Goal: Transaction & Acquisition: Book appointment/travel/reservation

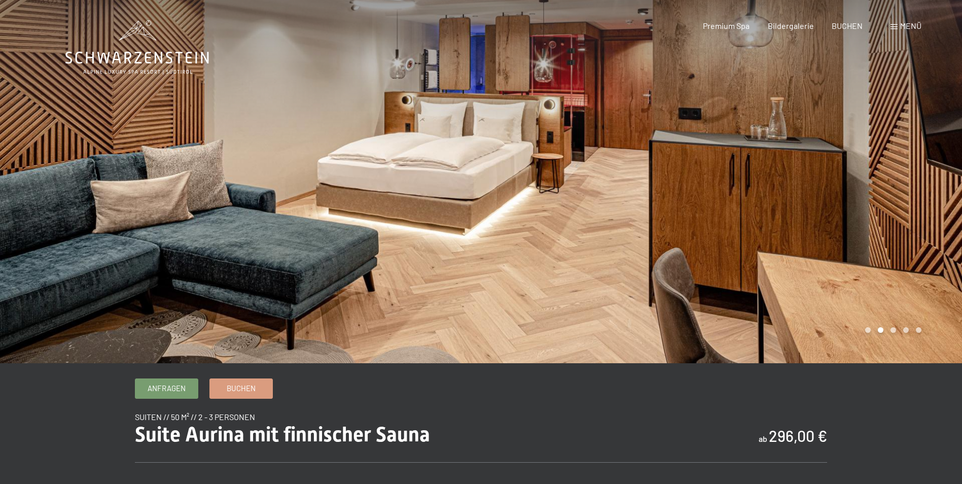
click at [896, 182] on div at bounding box center [721, 181] width 481 height 363
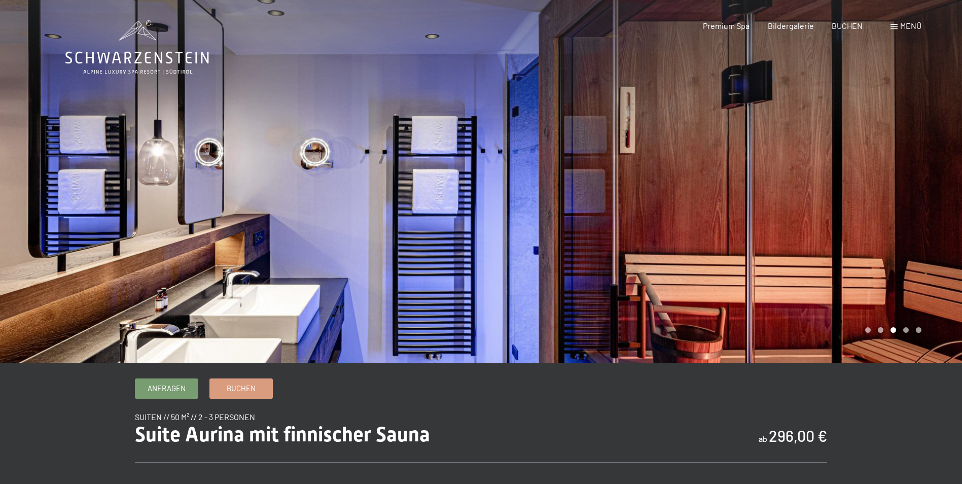
click at [898, 179] on div at bounding box center [721, 181] width 481 height 363
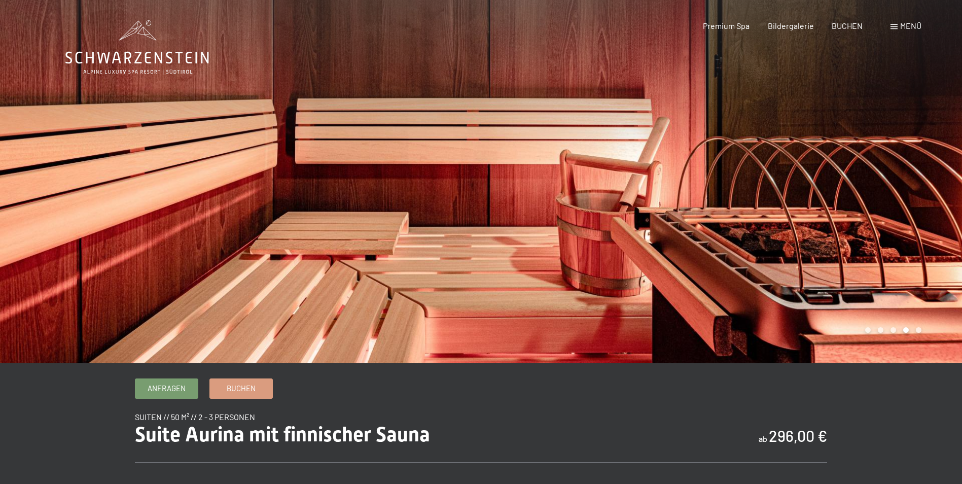
click at [898, 179] on div at bounding box center [721, 181] width 481 height 363
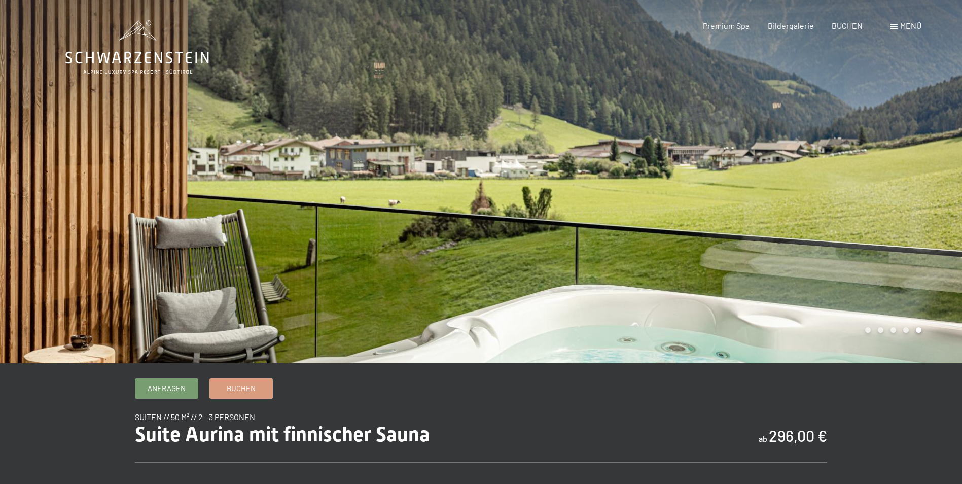
click at [897, 178] on div at bounding box center [721, 181] width 481 height 363
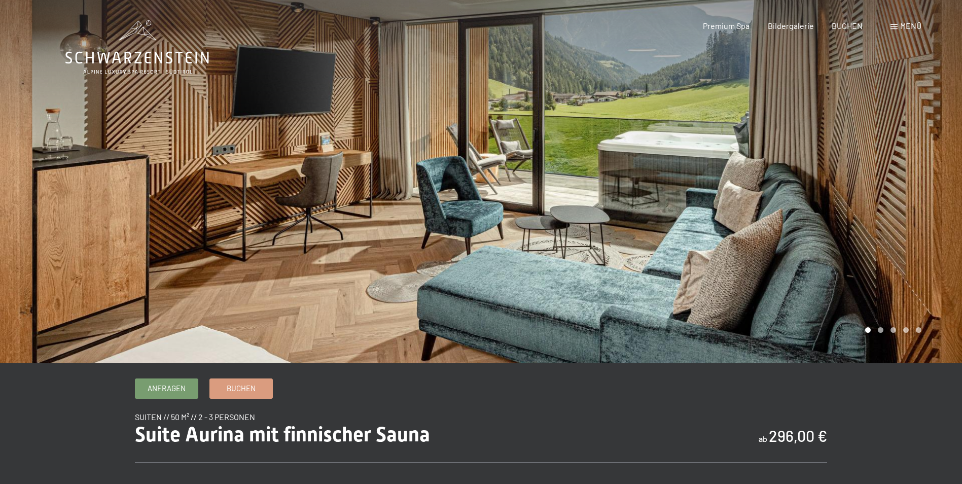
click at [897, 178] on div at bounding box center [721, 181] width 481 height 363
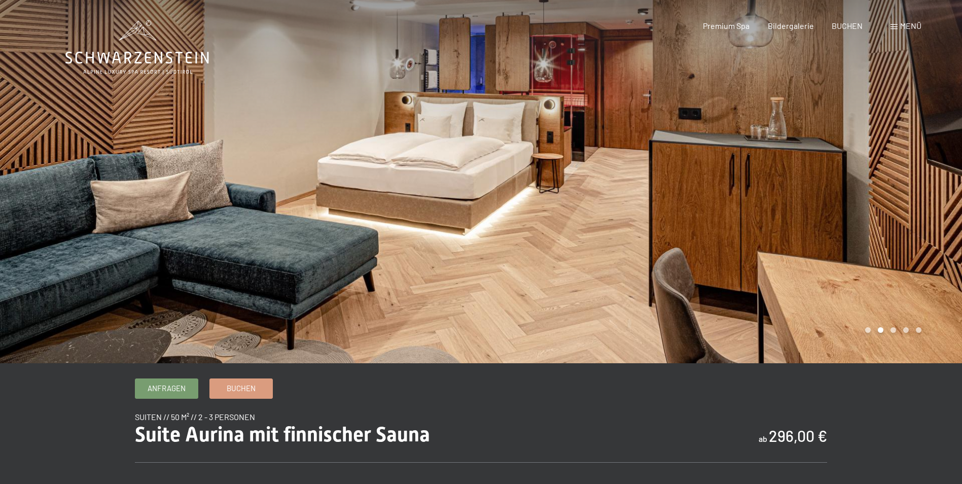
click at [895, 176] on div at bounding box center [721, 181] width 481 height 363
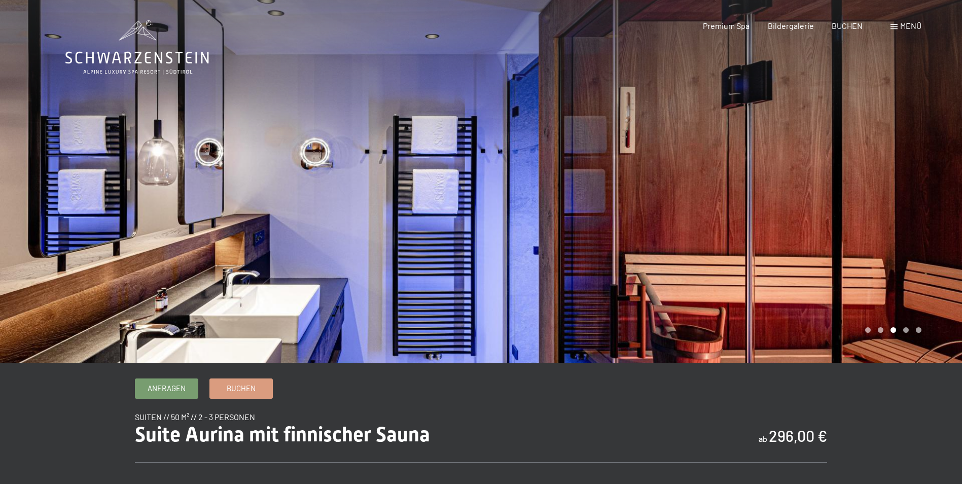
click at [894, 174] on div at bounding box center [721, 181] width 481 height 363
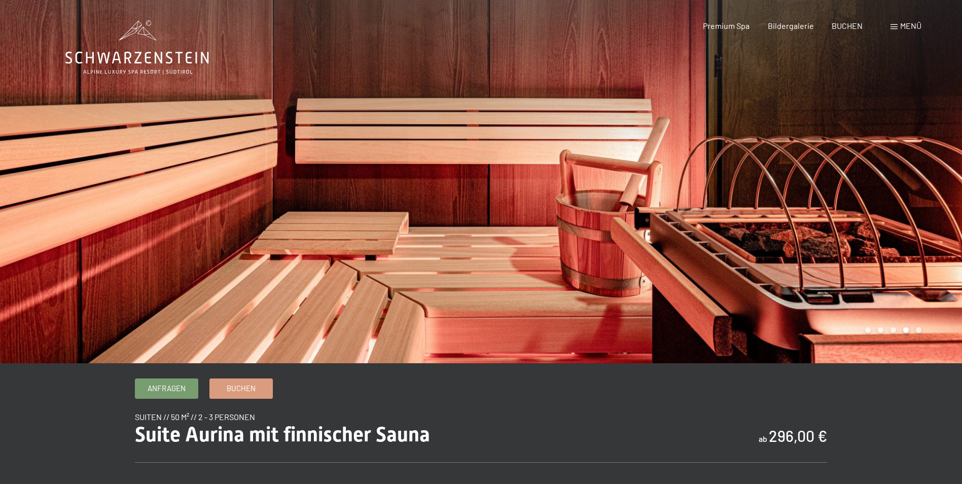
click at [894, 174] on div at bounding box center [721, 181] width 481 height 363
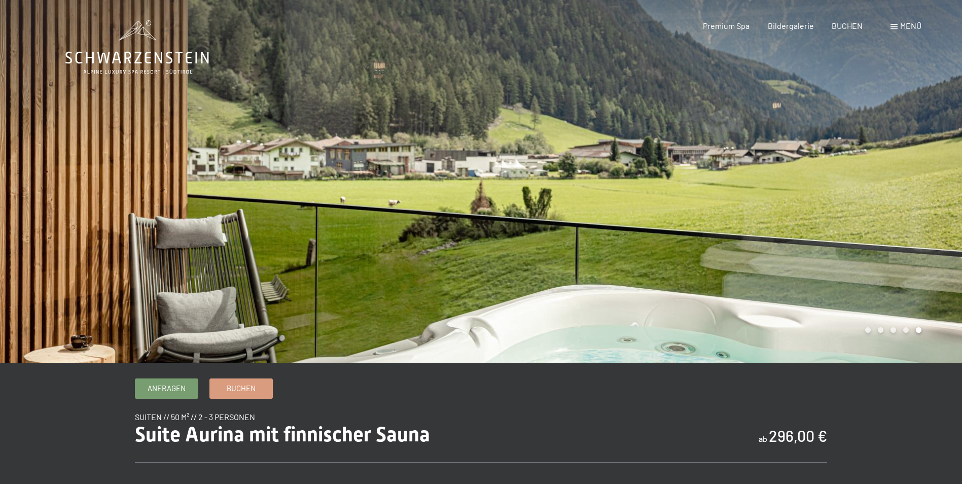
click at [894, 174] on div at bounding box center [721, 181] width 481 height 363
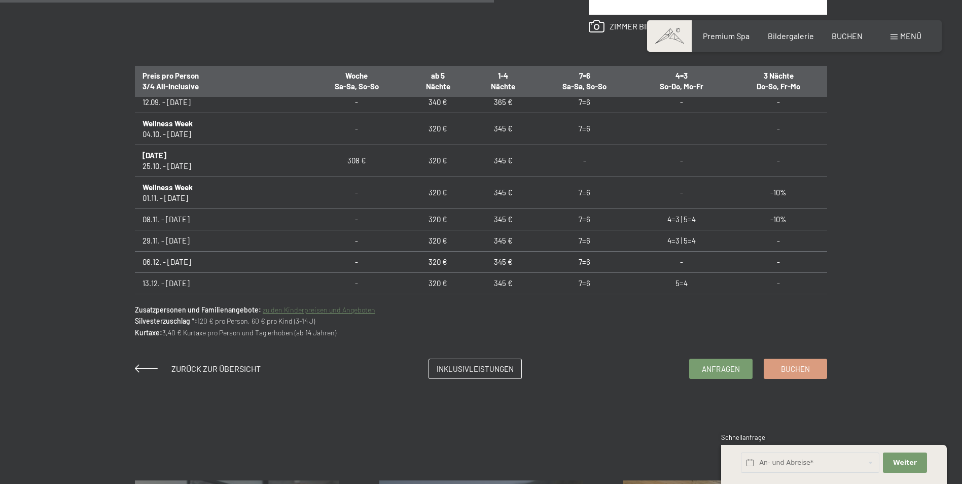
scroll to position [761, 0]
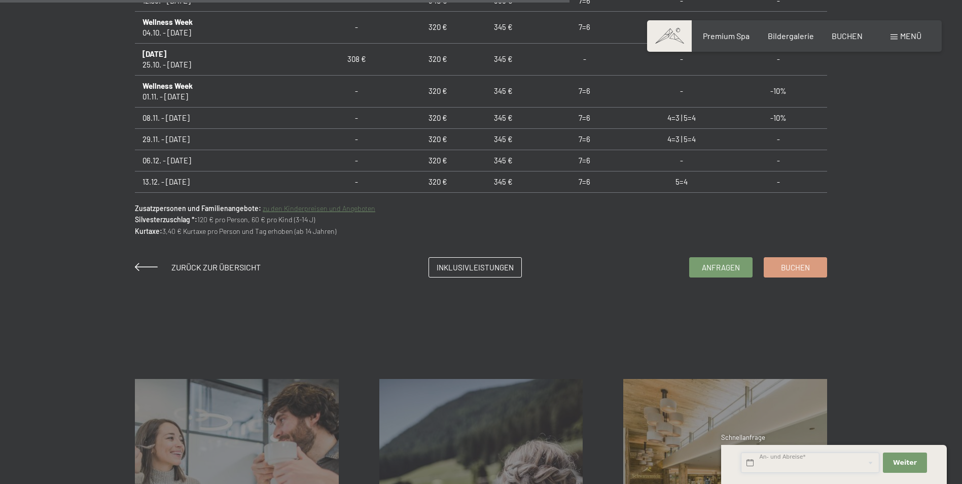
click at [753, 463] on input "text" at bounding box center [810, 462] width 138 height 21
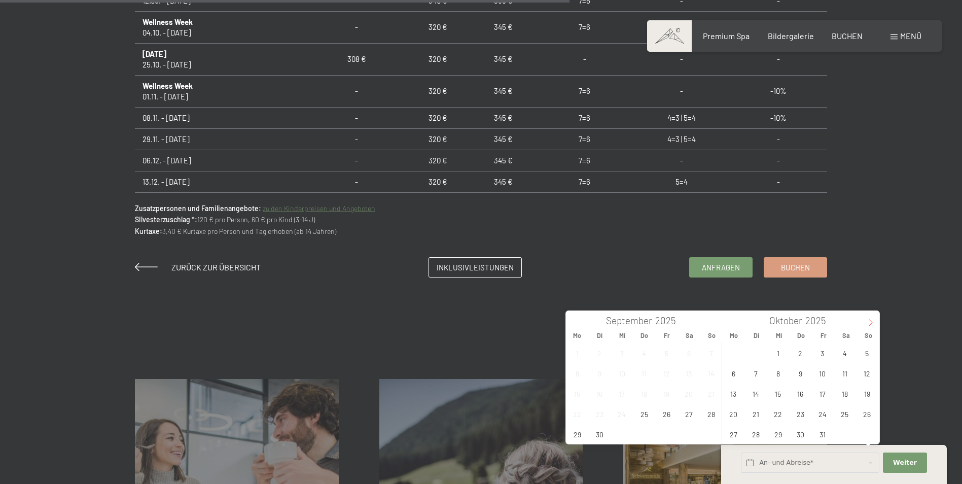
click at [875, 324] on span at bounding box center [870, 319] width 17 height 17
click at [777, 391] on span "12" at bounding box center [778, 393] width 20 height 20
click at [843, 390] on span "15" at bounding box center [845, 393] width 20 height 20
type input "Mi. [DATE] - [DATE]"
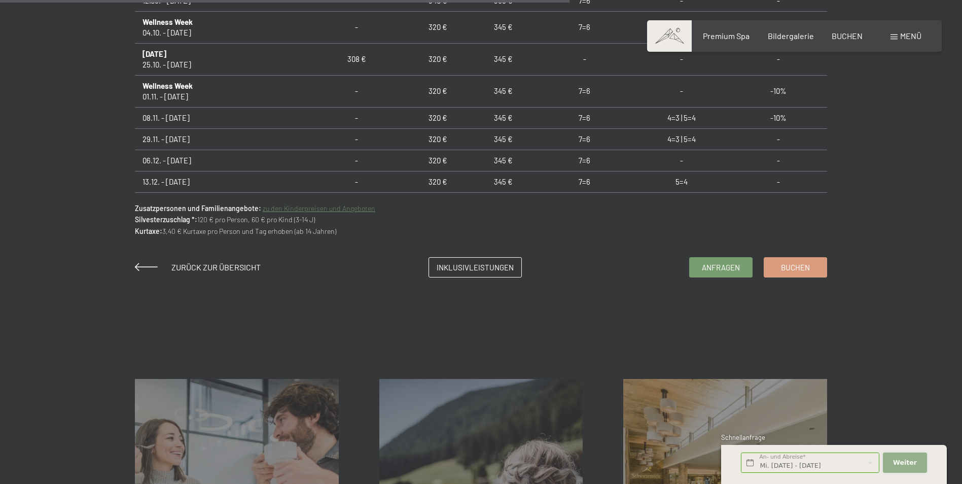
click at [899, 460] on span "Weiter" at bounding box center [905, 462] width 24 height 9
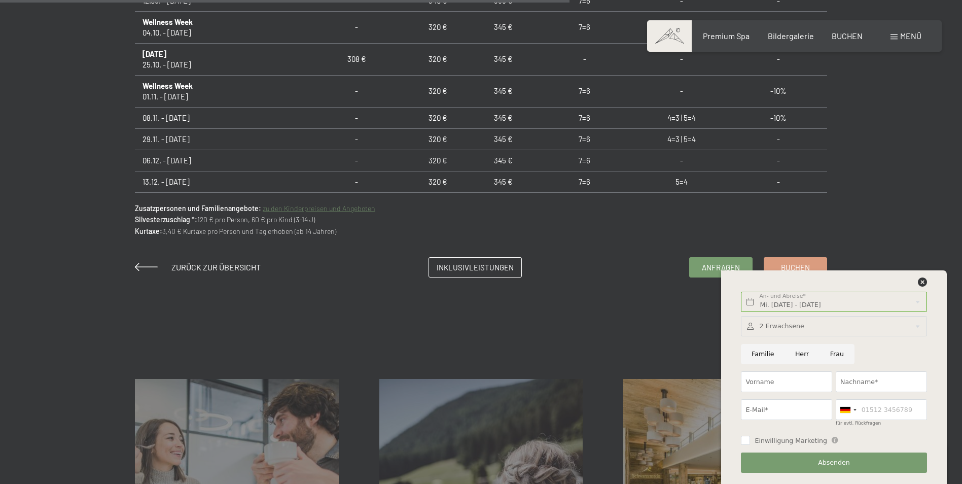
scroll to position [811, 0]
